Goal: Check status: Check status

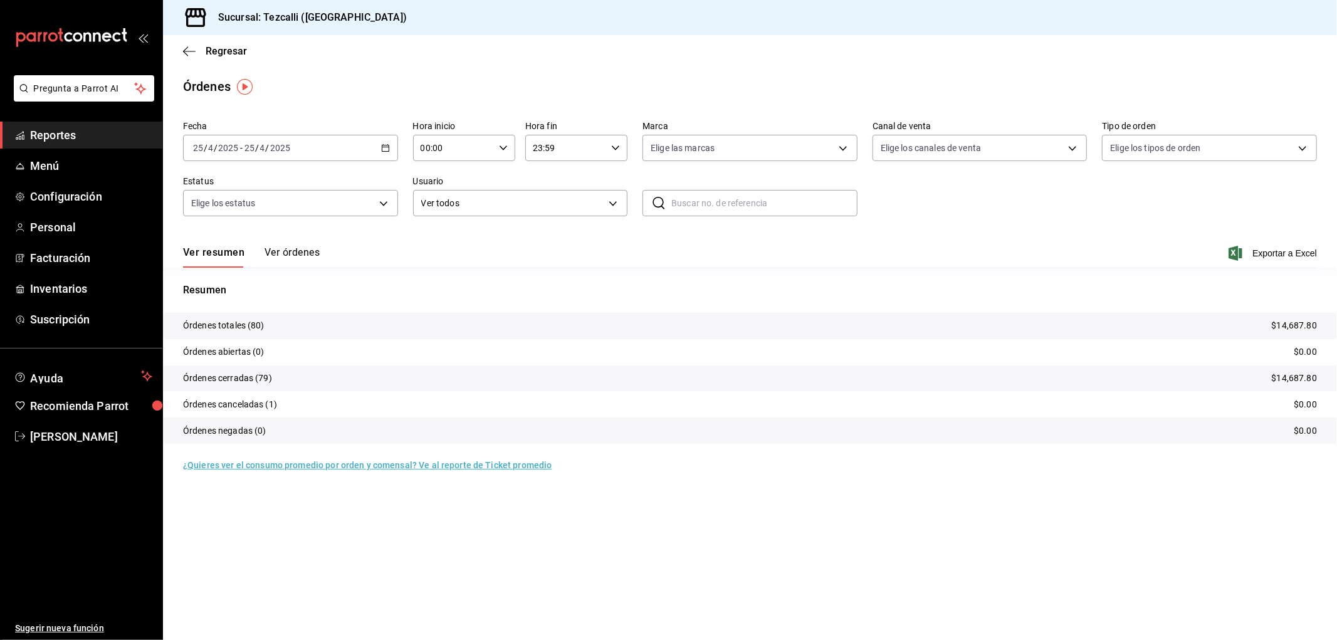
click at [109, 142] on span "Reportes" at bounding box center [91, 135] width 122 height 17
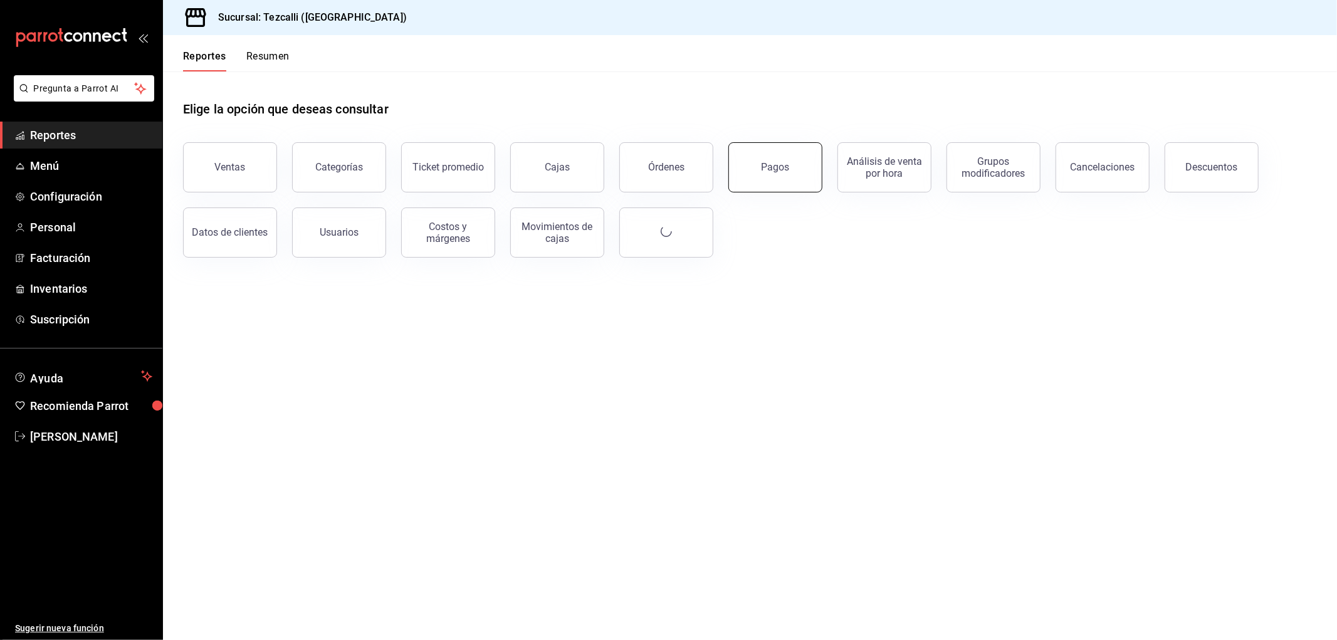
click at [808, 154] on button "Pagos" at bounding box center [775, 167] width 94 height 50
